Goal: Task Accomplishment & Management: Manage account settings

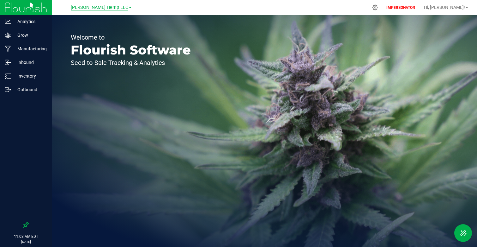
click at [114, 9] on span "[PERSON_NAME] Hemp LLC" at bounding box center [100, 8] width 58 height 6
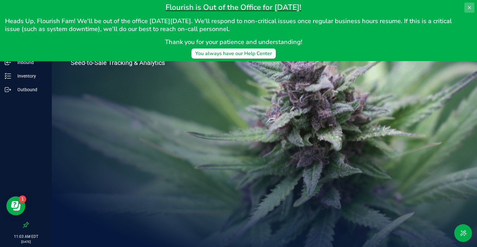
click at [467, 5] on icon at bounding box center [469, 7] width 5 height 5
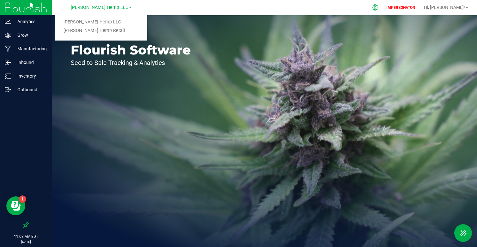
click at [379, 8] on icon at bounding box center [375, 7] width 7 height 7
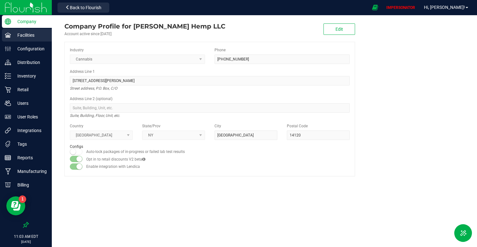
click at [25, 36] on p "Facilities" at bounding box center [30, 35] width 38 height 8
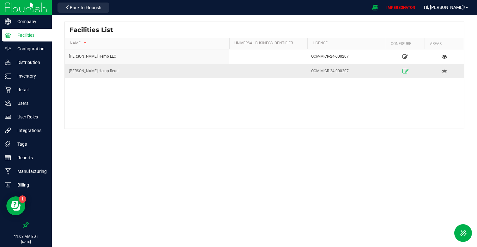
click at [405, 70] on icon at bounding box center [406, 71] width 6 height 4
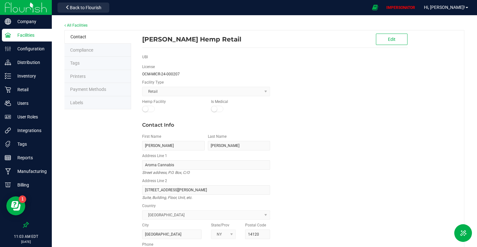
click at [89, 87] on span "Payment Methods" at bounding box center [88, 89] width 36 height 5
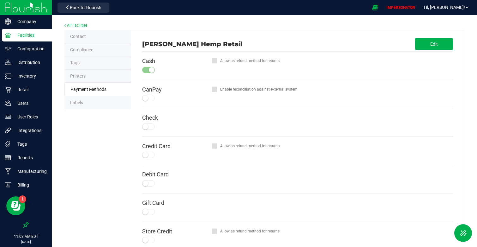
drag, startPoint x: 337, startPoint y: 161, endPoint x: 337, endPoint y: 146, distance: 14.5
click at [337, 150] on div "Credit Card Allow as refund method for returns" at bounding box center [297, 151] width 311 height 28
click at [441, 48] on button "Edit" at bounding box center [435, 43] width 38 height 11
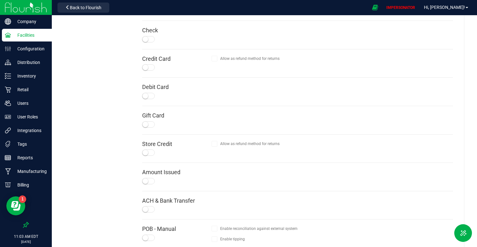
scroll to position [143, 0]
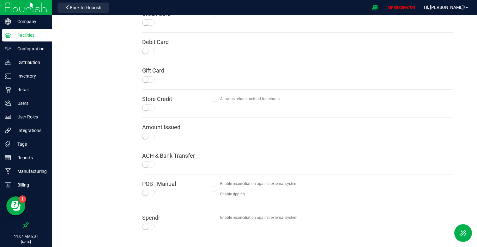
drag, startPoint x: 153, startPoint y: 182, endPoint x: 194, endPoint y: 181, distance: 41.1
click at [195, 182] on h4 "POB - Manual" at bounding box center [177, 184] width 70 height 6
click at [194, 181] on h4 "POB - Manual" at bounding box center [177, 184] width 70 height 6
drag, startPoint x: 142, startPoint y: 179, endPoint x: 207, endPoint y: 179, distance: 65.1
click at [207, 179] on div "[PERSON_NAME] Hemp Retail Cancel Save Cash Configure for This Facility Allow as…" at bounding box center [298, 65] width 324 height 355
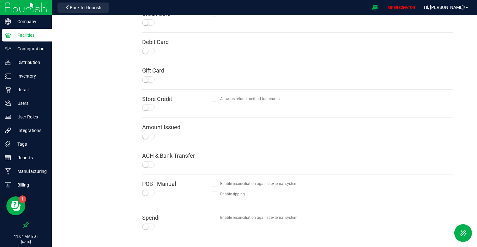
click at [206, 181] on h4 "POB - Manual" at bounding box center [177, 184] width 70 height 6
click at [148, 190] on div at bounding box center [148, 192] width 13 height 6
click at [179, 201] on span "Configure for This Facility" at bounding box center [164, 203] width 44 height 4
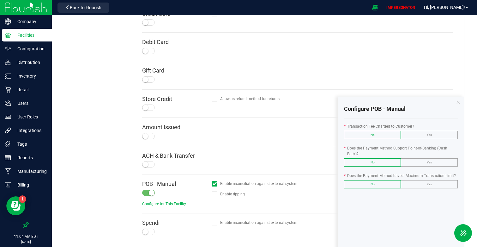
click at [428, 134] on span "Yes" at bounding box center [429, 134] width 5 height 3
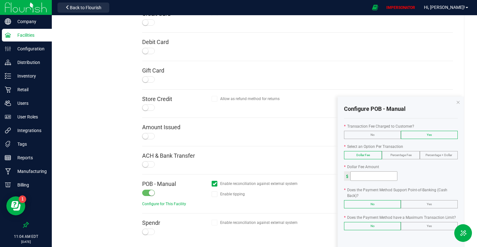
click at [366, 177] on input at bounding box center [374, 175] width 46 height 9
type input "3.00"
click at [410, 168] on div "* Dollar Fee Amount" at bounding box center [401, 167] width 114 height 6
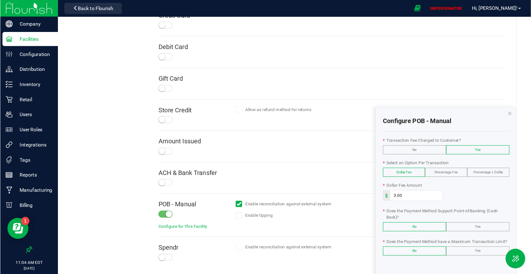
scroll to position [147, 0]
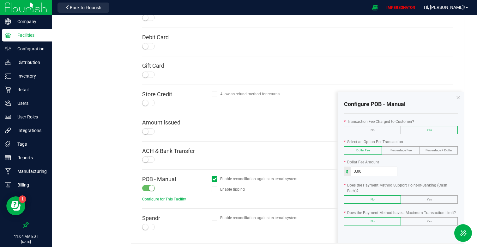
click at [414, 202] on label "Yes" at bounding box center [430, 199] width 56 height 8
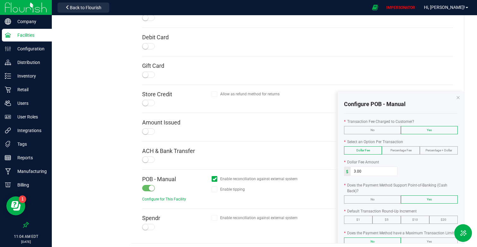
click at [392, 221] on label "$5" at bounding box center [387, 220] width 28 height 8
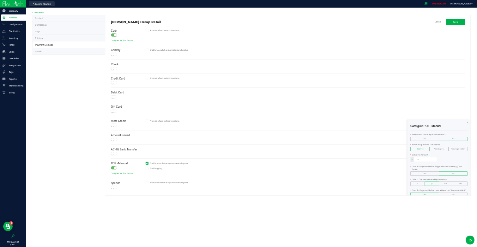
scroll to position [0, 0]
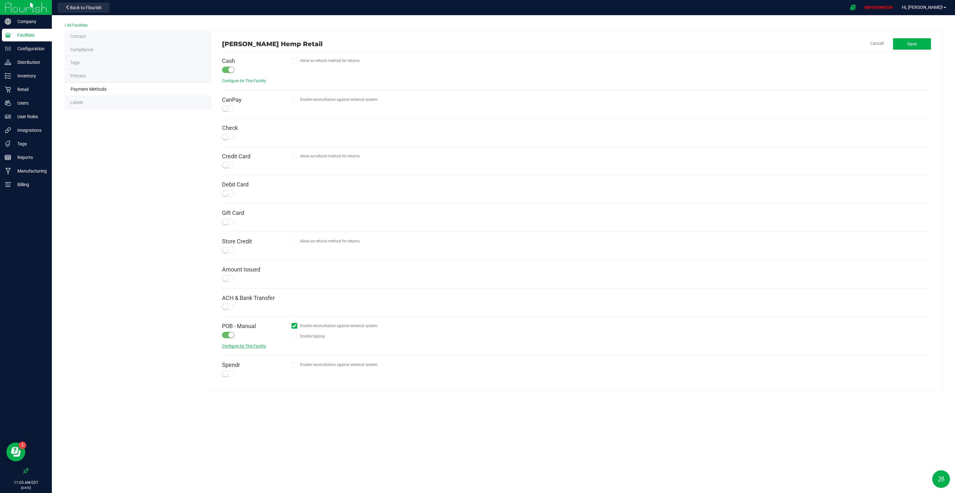
click at [229, 246] on span "Configure for This Facility" at bounding box center [244, 346] width 44 height 4
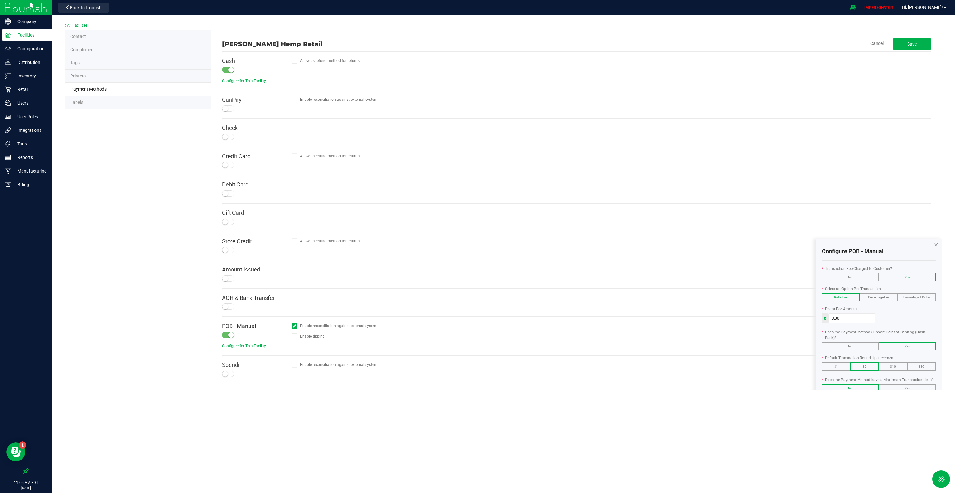
click at [477, 245] on icon at bounding box center [936, 245] width 4 height 8
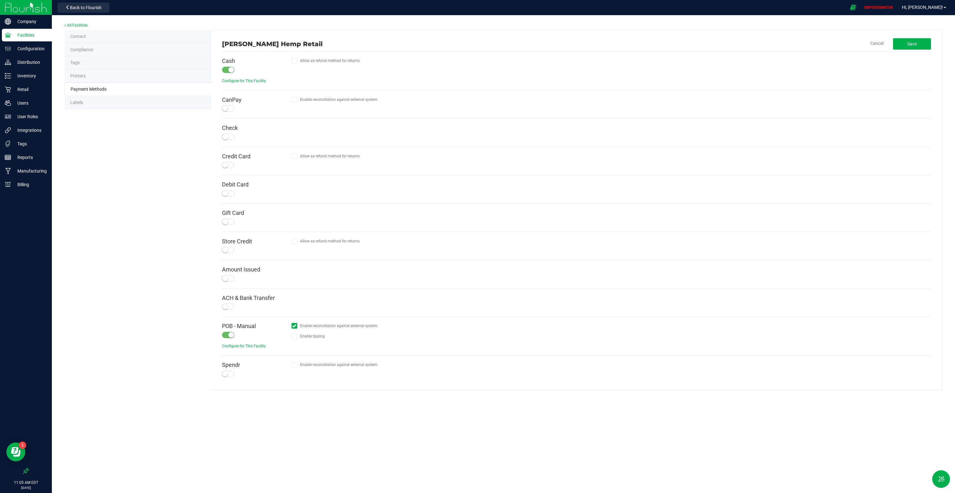
click at [477, 246] on div at bounding box center [611, 302] width 639 height 15
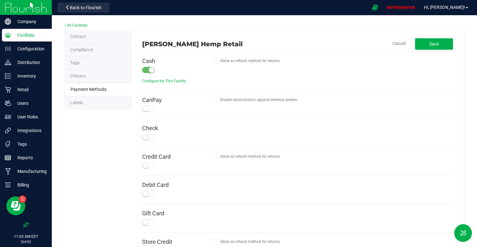
click at [123, 174] on div "Contact Compliance Tags Printers Payment Methods Labels [PERSON_NAME] Hemp Reta…" at bounding box center [265, 210] width 400 height 360
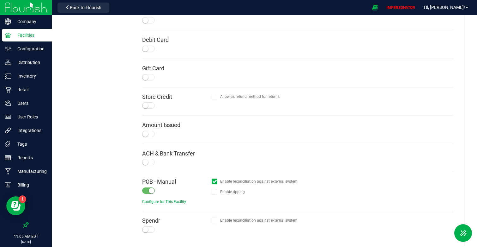
scroll to position [147, 0]
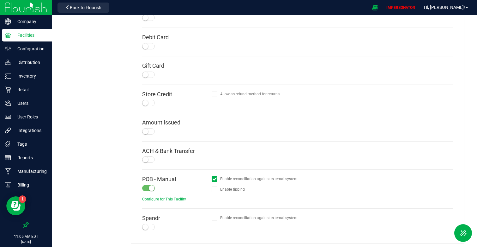
click at [218, 187] on div at bounding box center [216, 189] width 9 height 6
click at [213, 179] on icon at bounding box center [215, 179] width 4 height 0
click at [196, 186] on div "POB - Manual Configure for This Facility" at bounding box center [177, 189] width 70 height 26
click at [180, 197] on span "Configure for This Facility" at bounding box center [164, 199] width 44 height 4
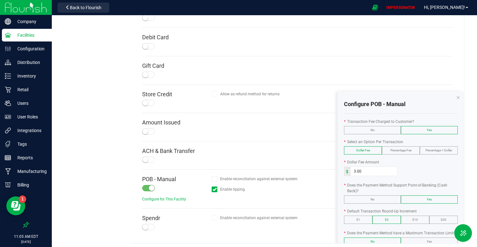
click at [461, 99] on div "Configure POB - Manual * Transaction Fee Charged to Customer? No Yes * Select a…" at bounding box center [401, 187] width 126 height 190
click at [456, 95] on div "Configure POB - Manual" at bounding box center [401, 104] width 114 height 19
click at [456, 97] on div "Configure POB - Manual" at bounding box center [401, 104] width 114 height 19
click at [458, 97] on icon at bounding box center [458, 97] width 4 height 8
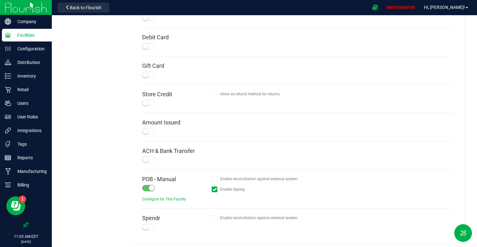
scroll to position [0, 0]
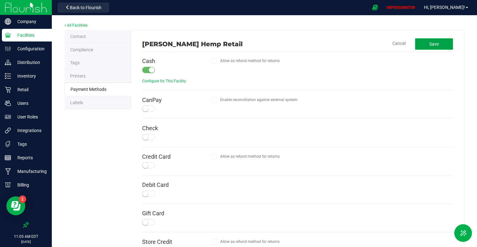
click at [434, 45] on span "Save" at bounding box center [434, 43] width 9 height 5
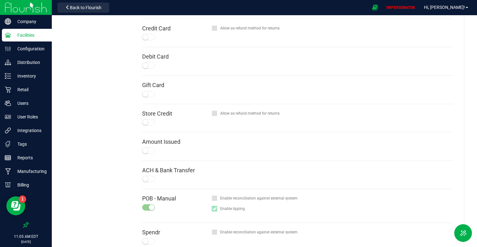
scroll to position [132, 0]
